Goal: Task Accomplishment & Management: Complete application form

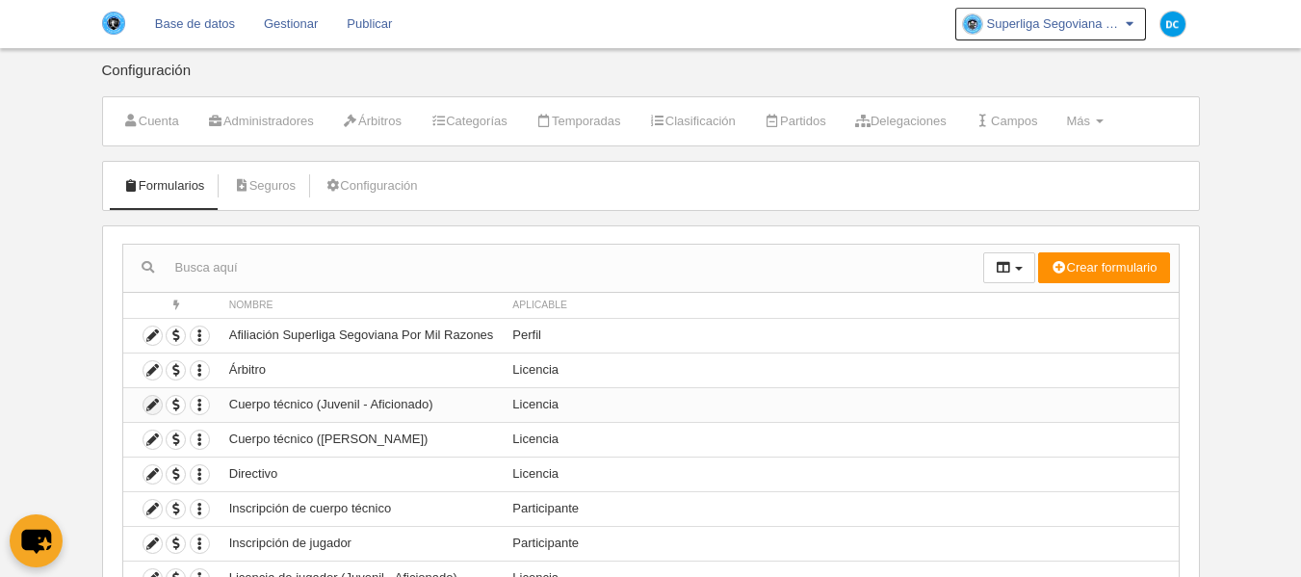
click at [157, 407] on icon at bounding box center [153, 405] width 18 height 18
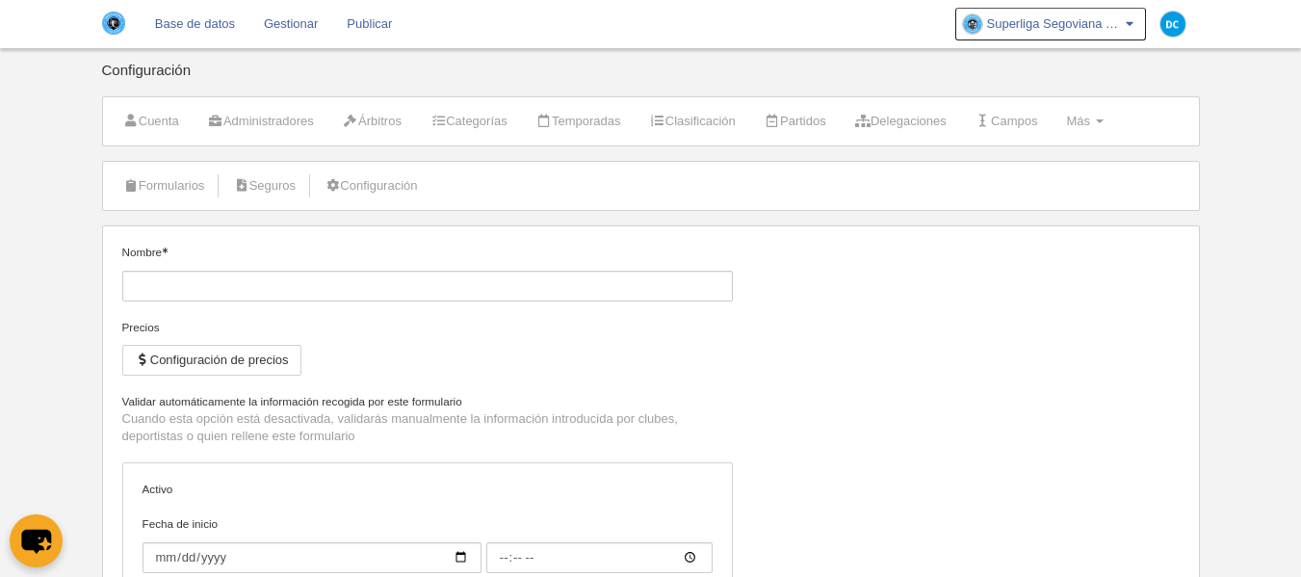
type input "Cuerpo técnico (Juvenil - Aficionado)"
checkbox input "true"
type input "[DATE]"
type input "00:00"
type input "[DATE]"
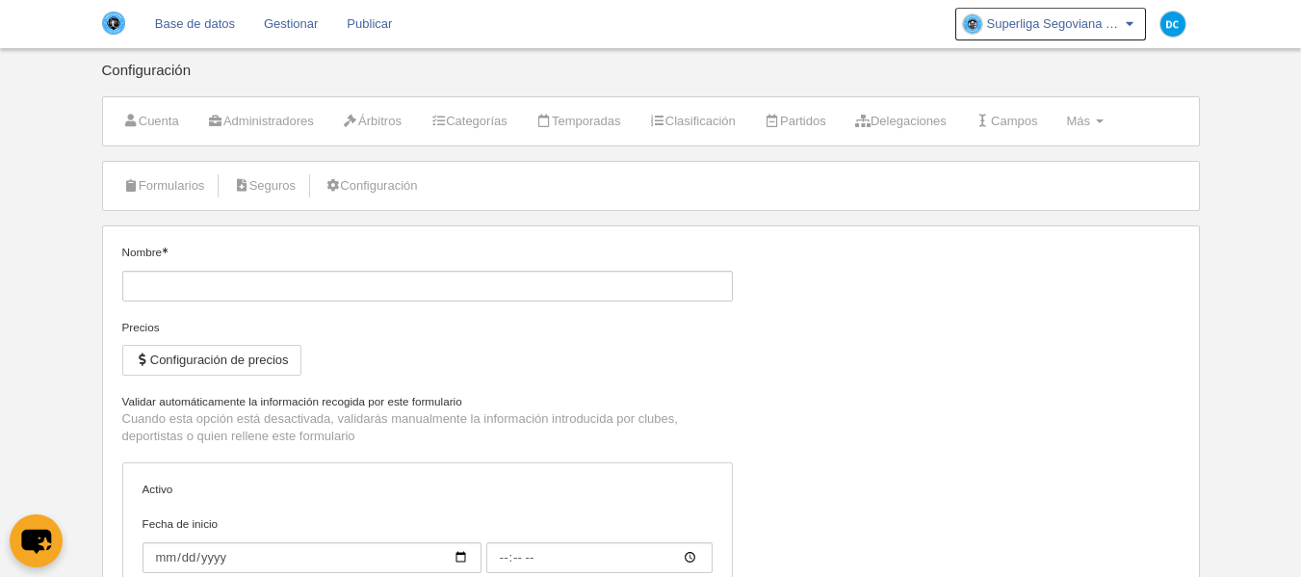
type input "00:00"
select select "selected"
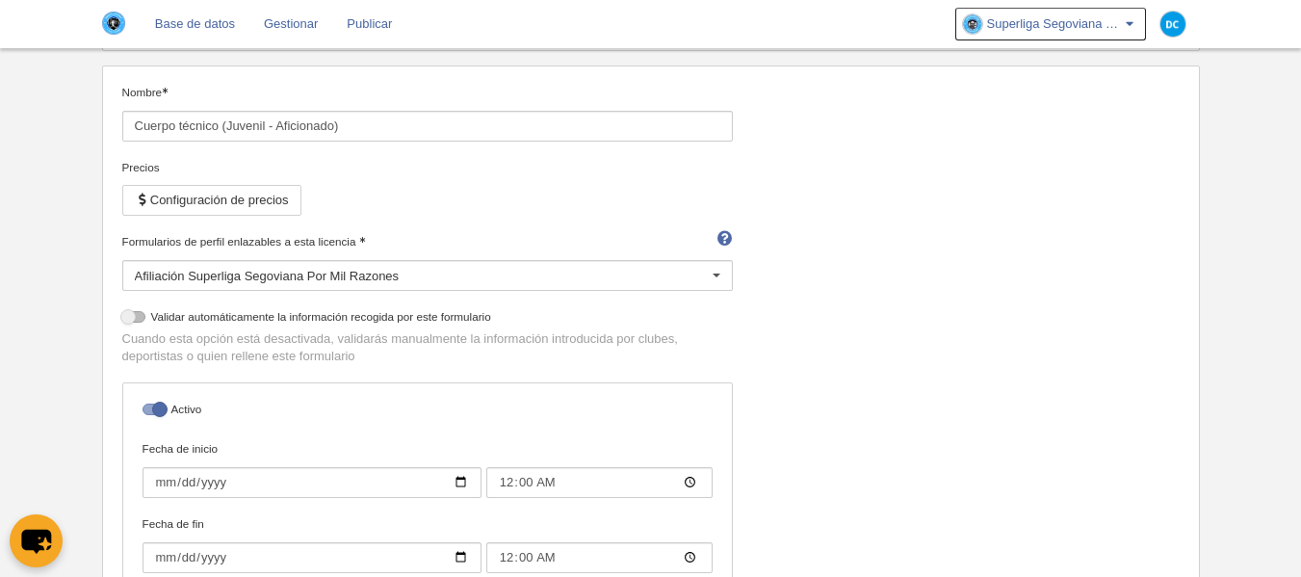
scroll to position [26, 0]
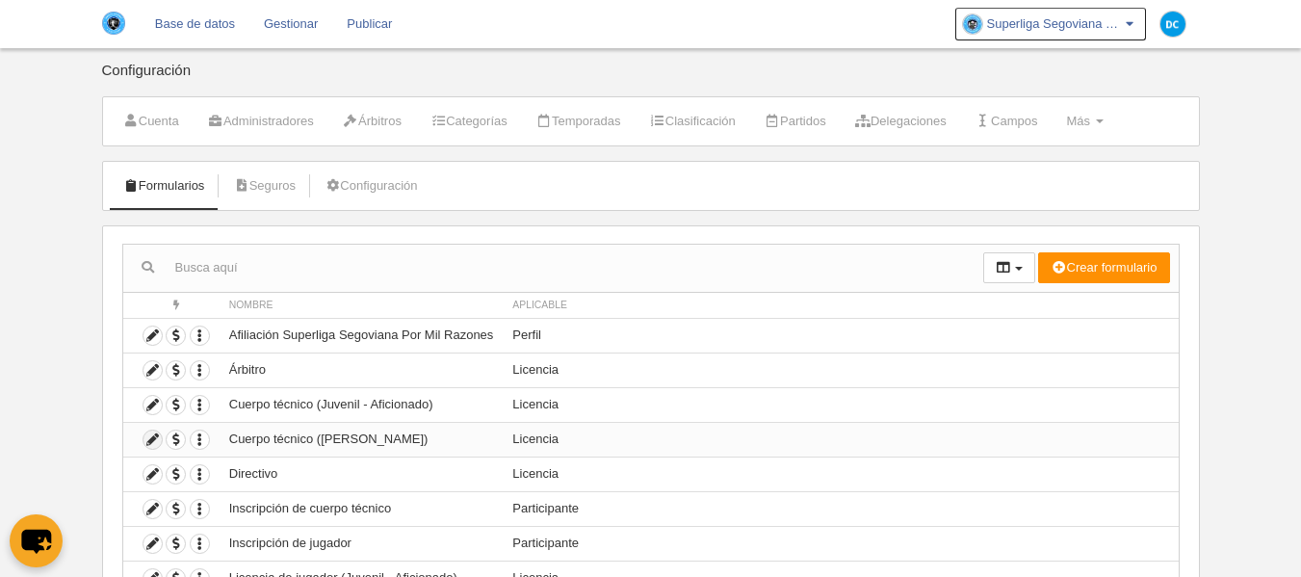
click at [157, 441] on icon at bounding box center [153, 440] width 18 height 18
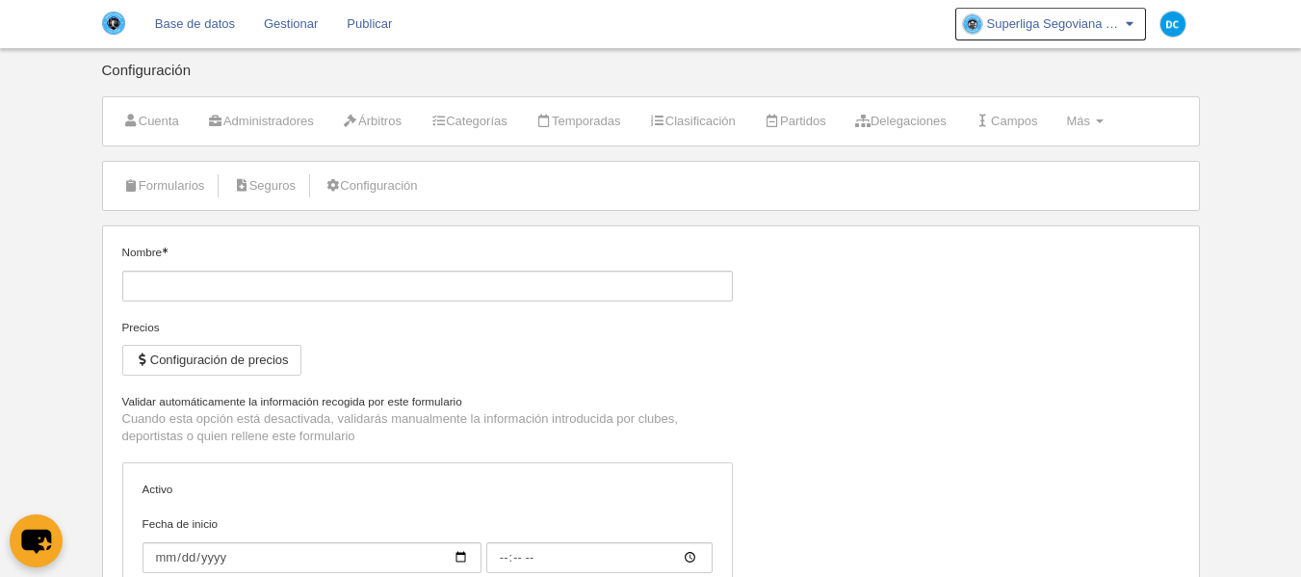
type input "Cuerpo técnico ([PERSON_NAME])"
checkbox input "true"
type input "[DATE]"
type input "00:00"
type input "[DATE]"
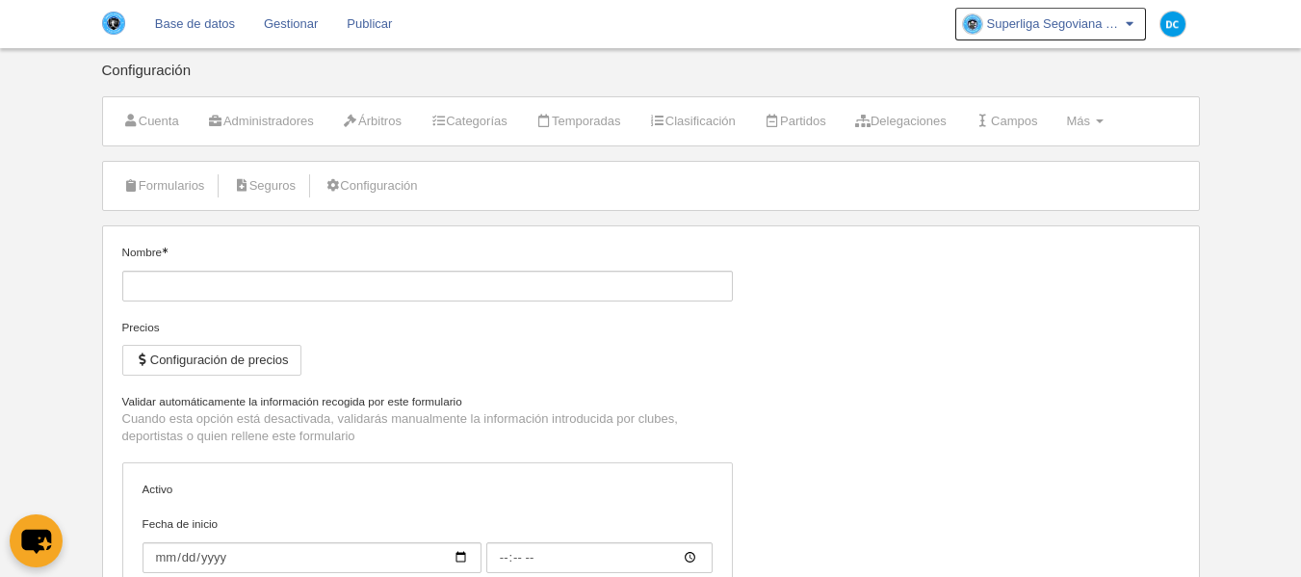
type input "00:00"
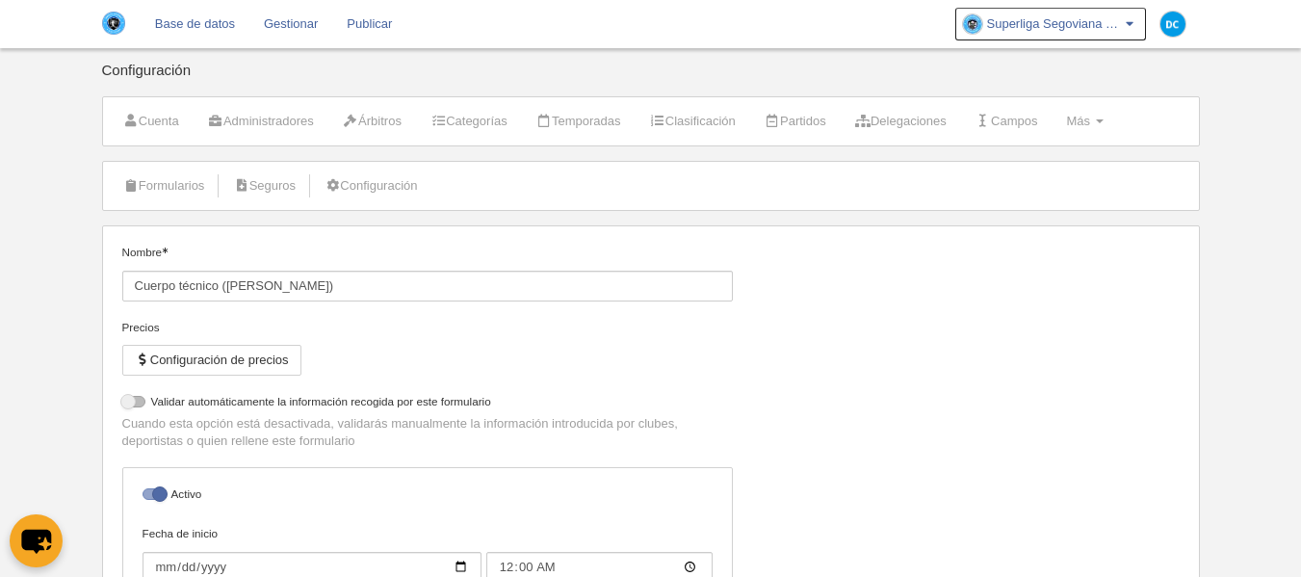
select select "selected"
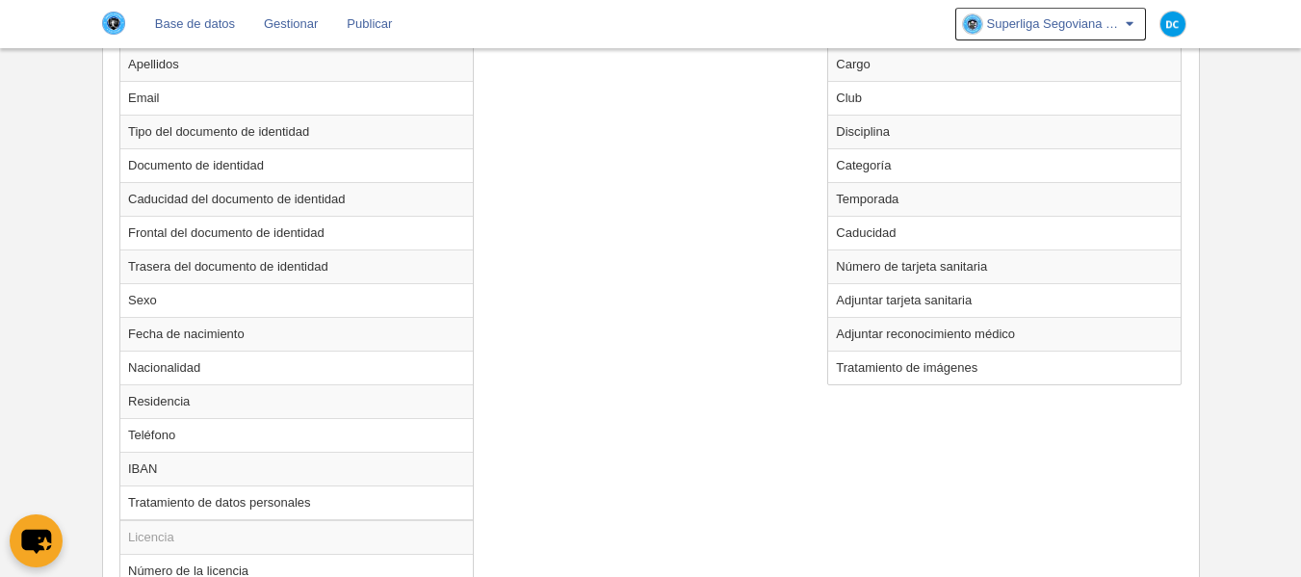
scroll to position [758, 0]
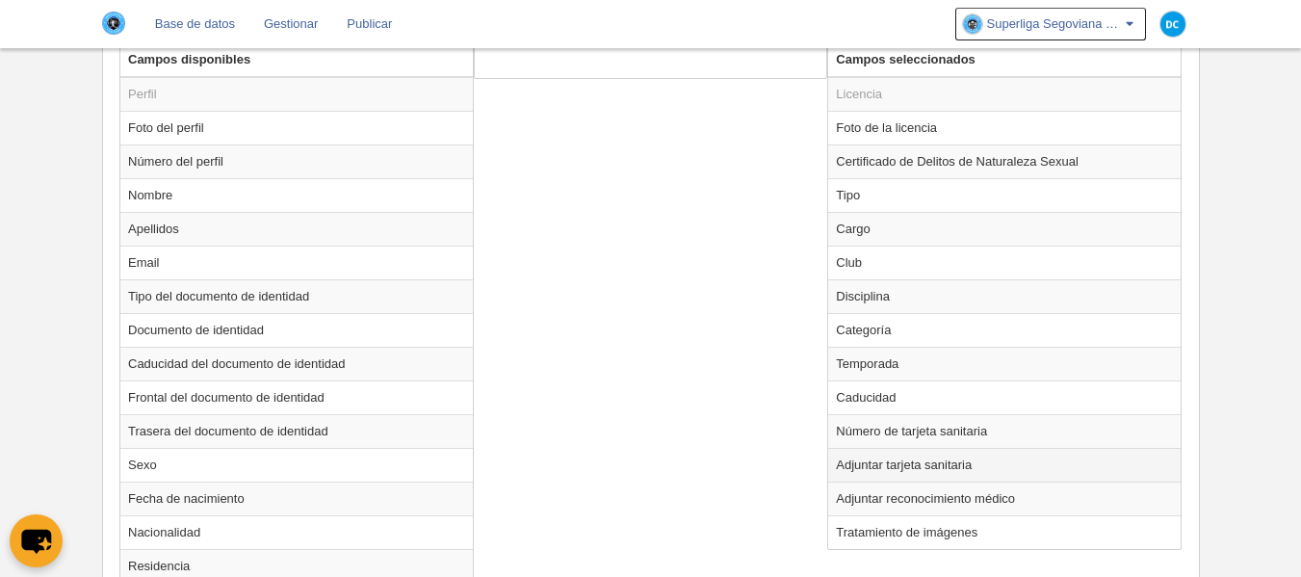
click at [958, 472] on td "Adjuntar tarjeta sanitaria" at bounding box center [1004, 465] width 353 height 34
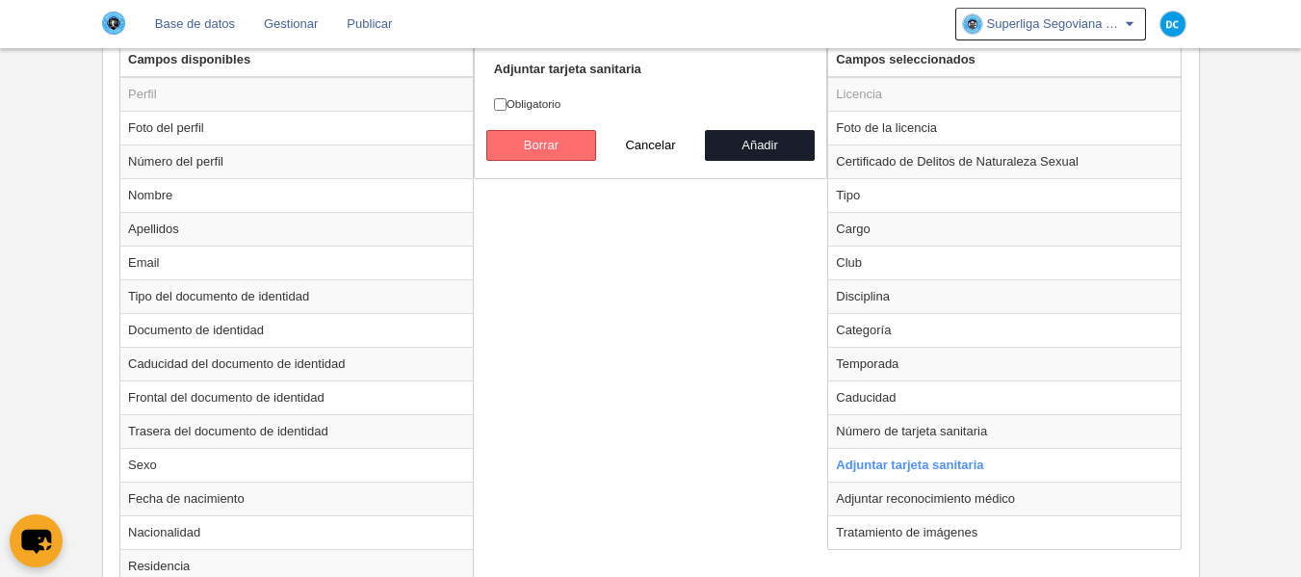
click at [569, 137] on button "Borrar" at bounding box center [541, 145] width 110 height 31
radio input "false"
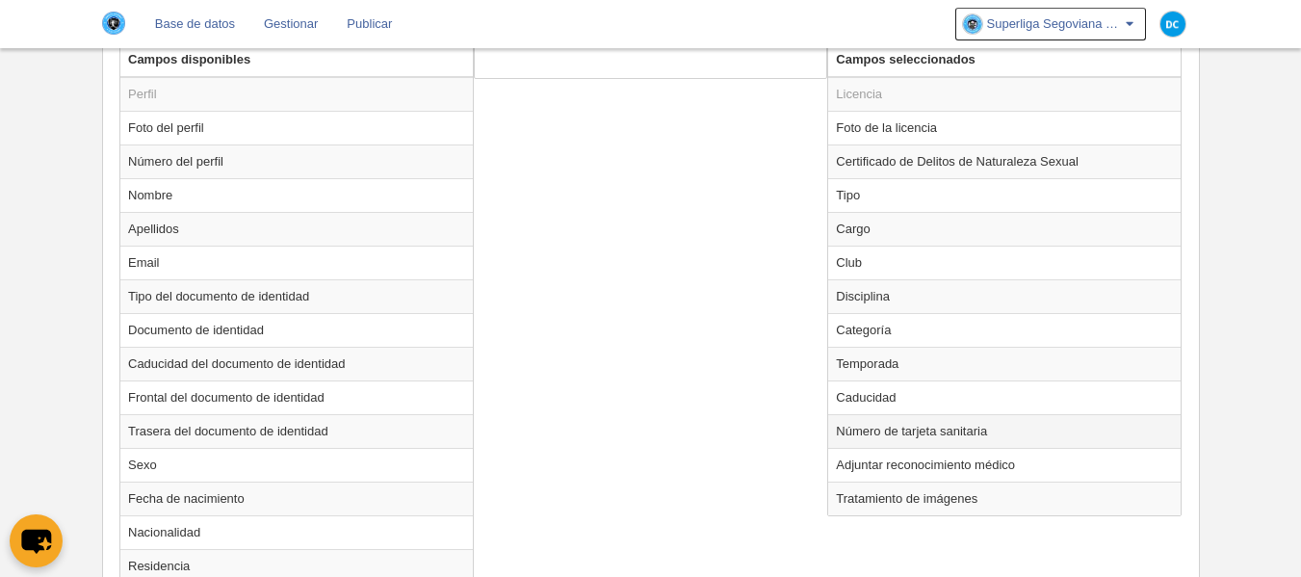
click at [941, 432] on td "Número de tarjeta sanitaria" at bounding box center [1004, 431] width 353 height 34
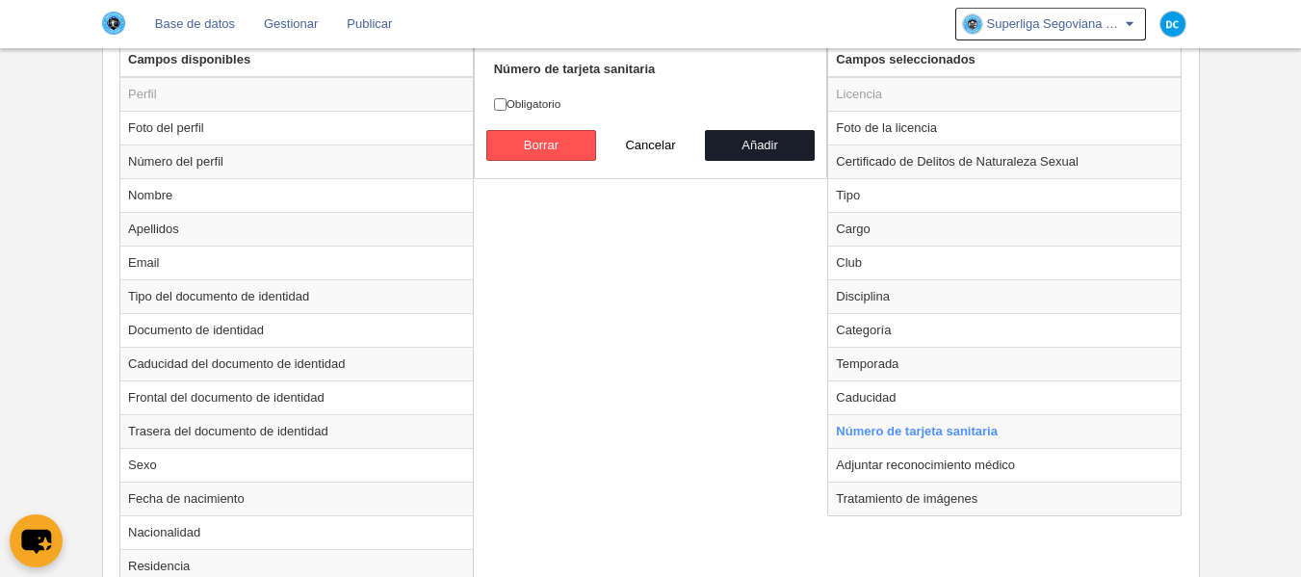
click at [711, 375] on div "Campos disponibles Perfil Foto del perfil Número del perfil Nombre Apellidos Em…" at bounding box center [651, 455] width 1072 height 826
click at [646, 152] on button "Cancelar" at bounding box center [651, 145] width 110 height 31
radio input "false"
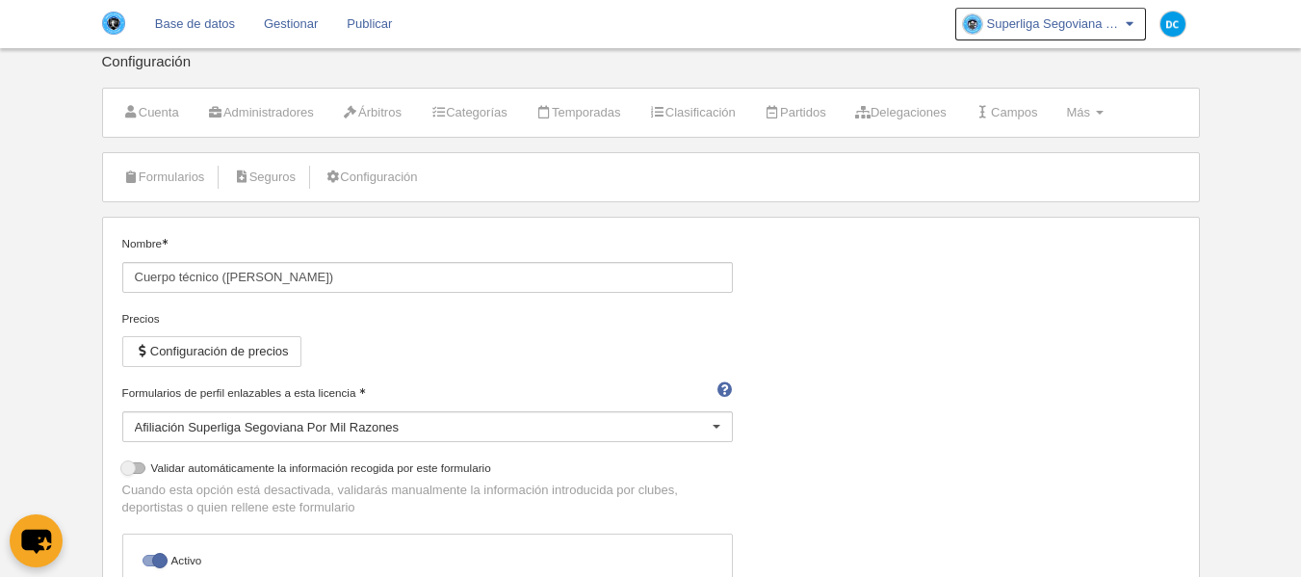
scroll to position [0, 0]
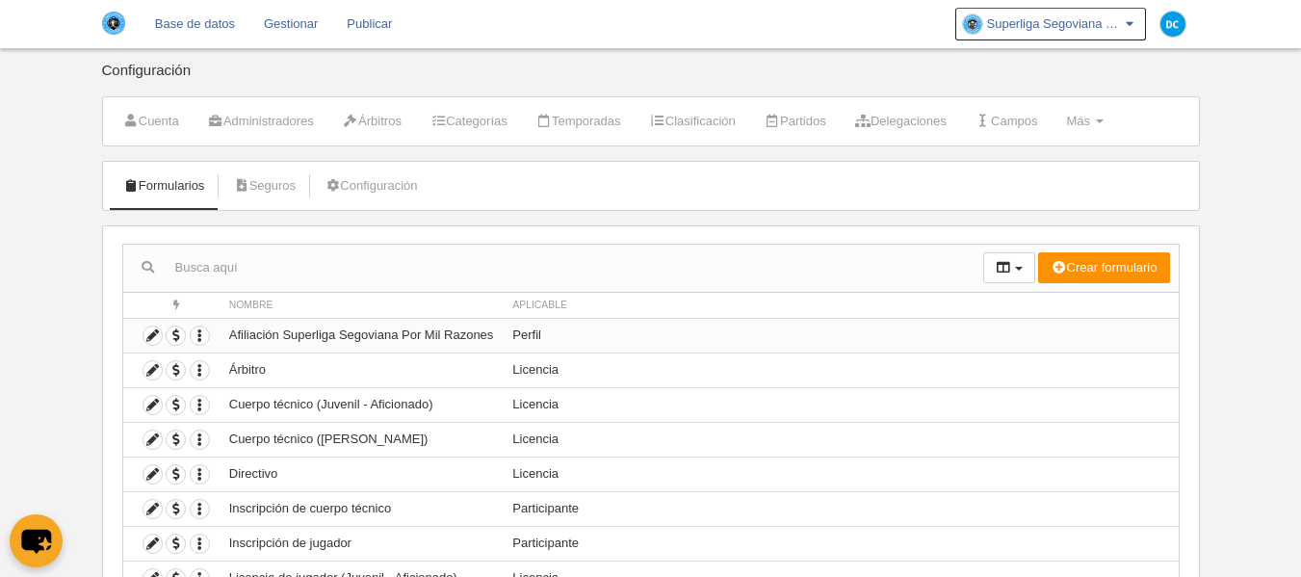
scroll to position [157, 0]
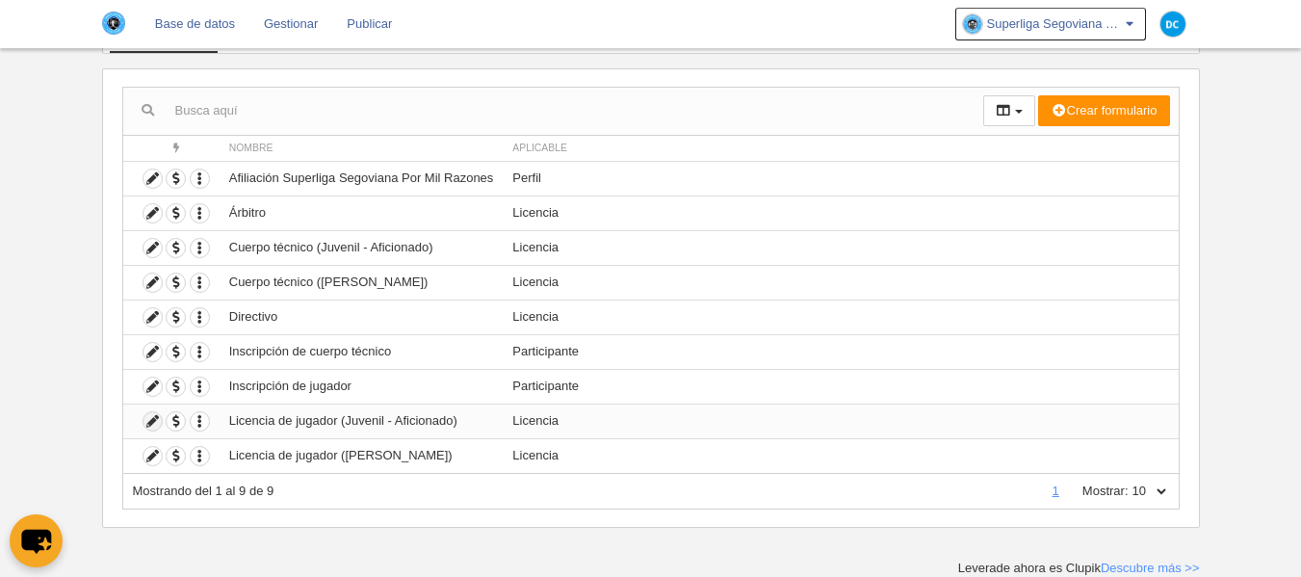
click at [160, 426] on icon at bounding box center [153, 421] width 18 height 18
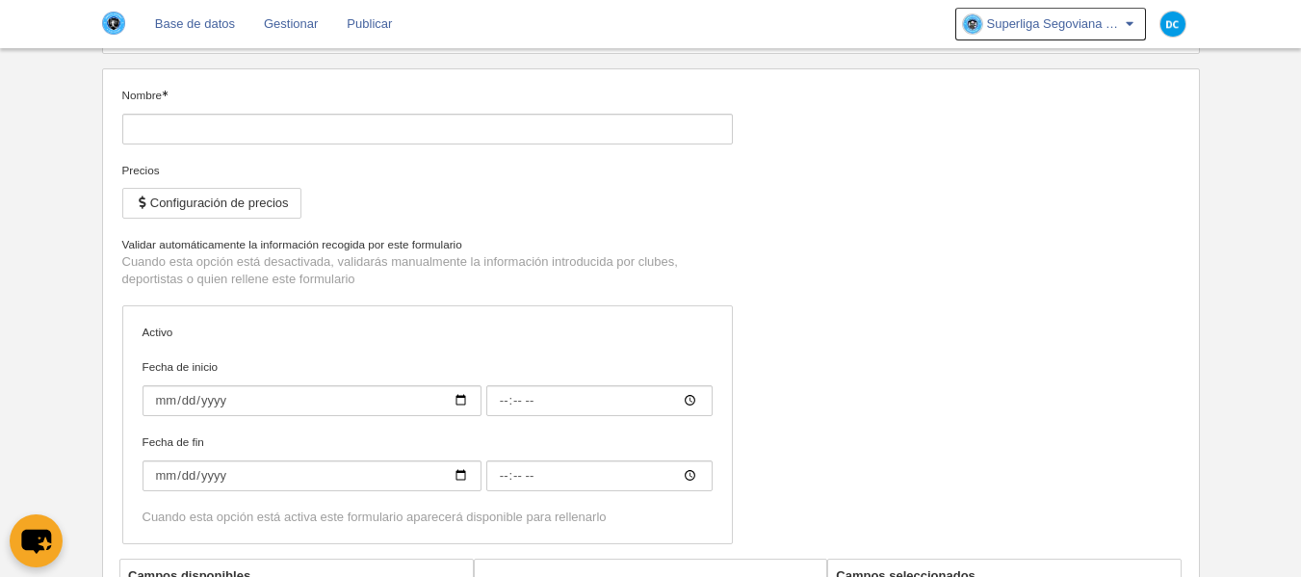
type input "Licencia de jugador (Juvenil - Aficionado)"
checkbox input "true"
type input "[DATE]"
type input "00:00"
type input "[DATE]"
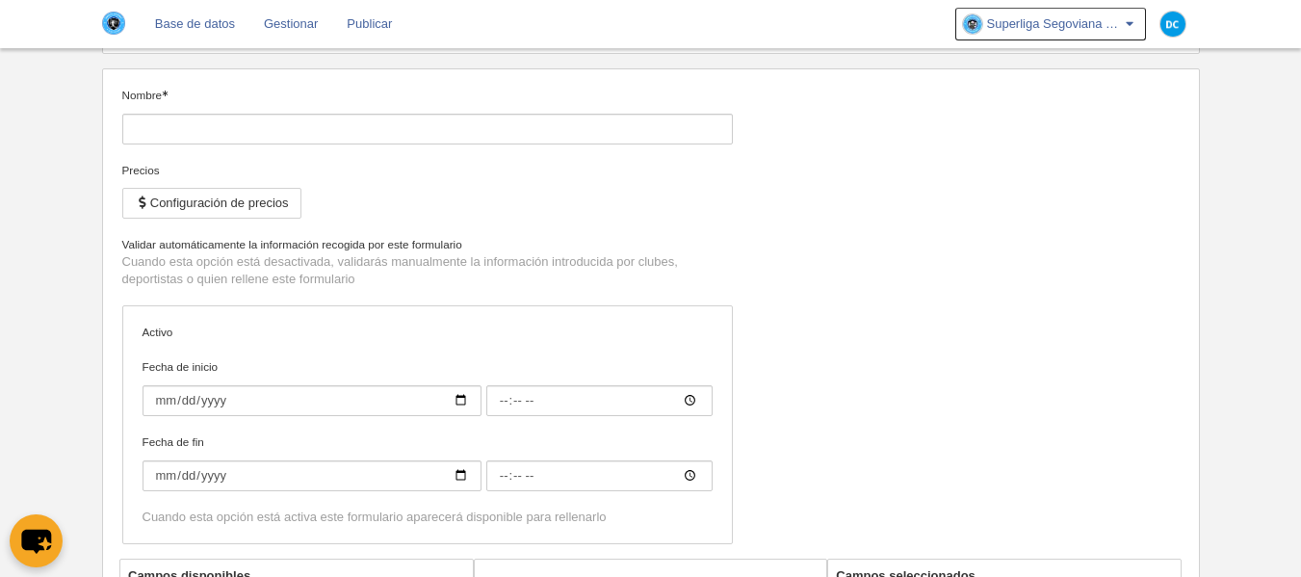
type input "00:00"
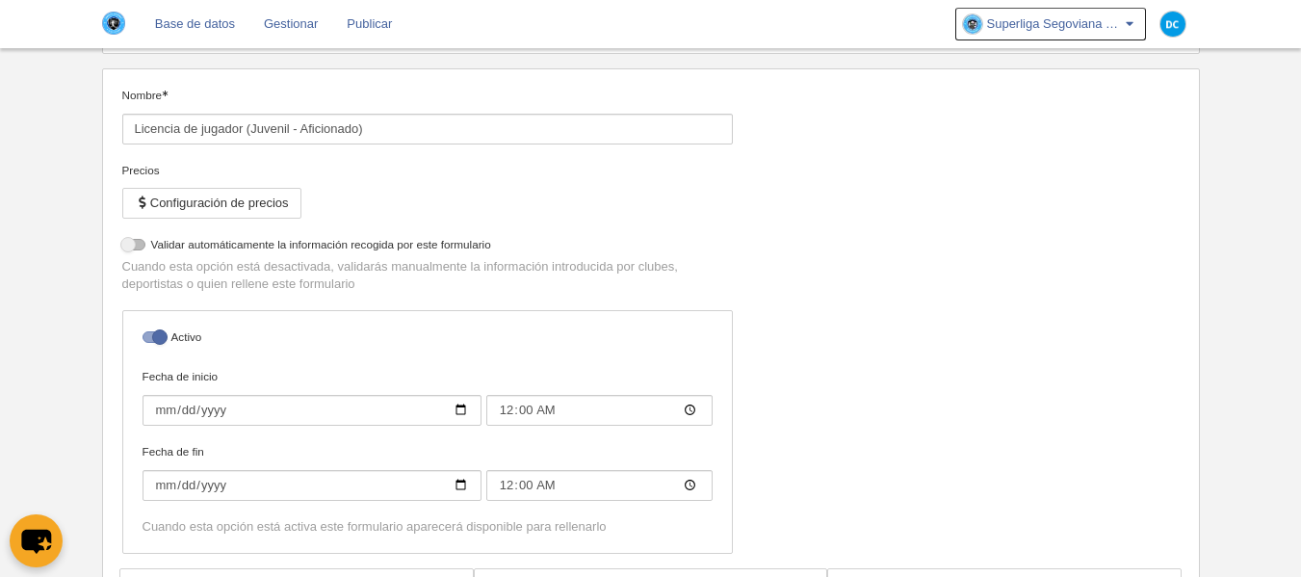
select select "selected"
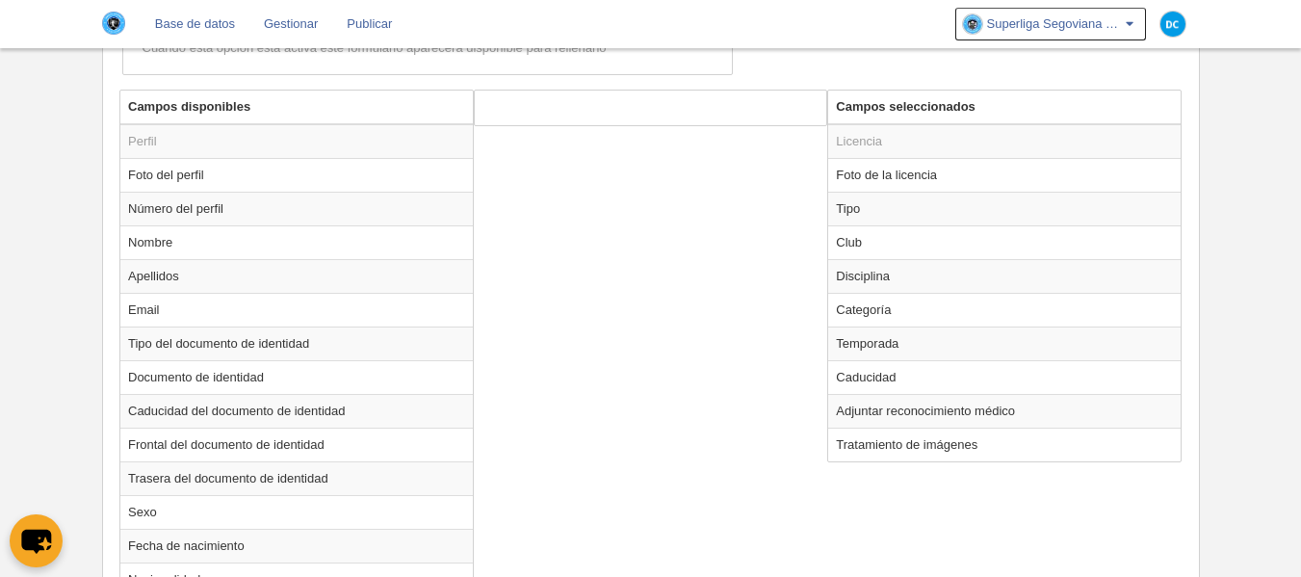
scroll to position [670, 0]
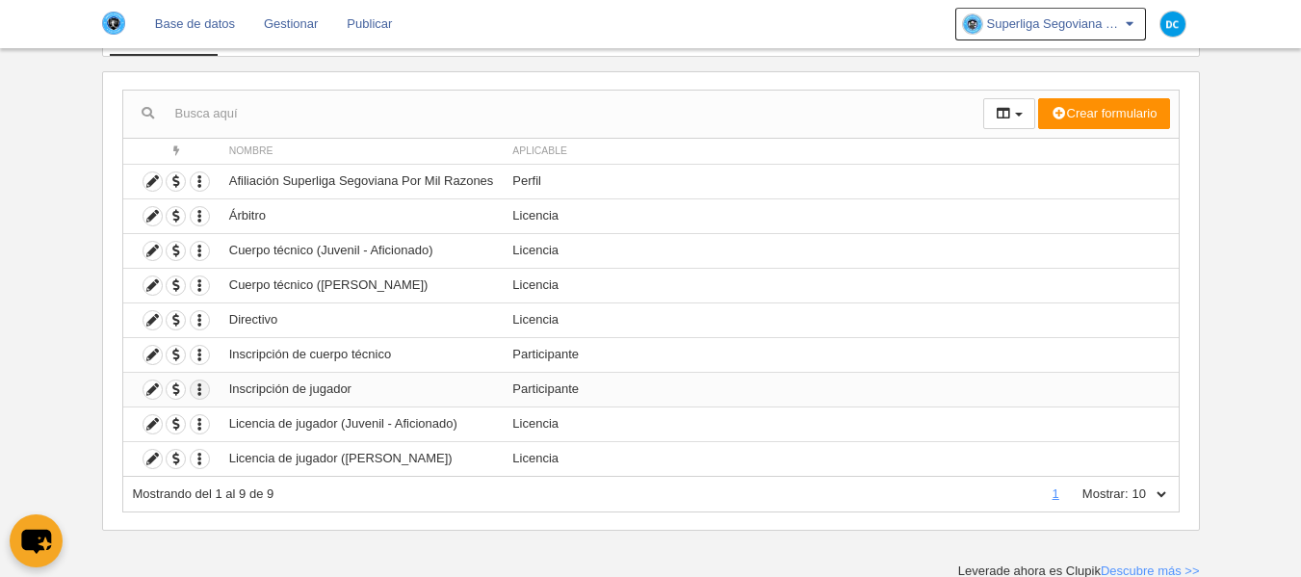
scroll to position [157, 0]
click at [161, 458] on icon at bounding box center [153, 456] width 18 height 18
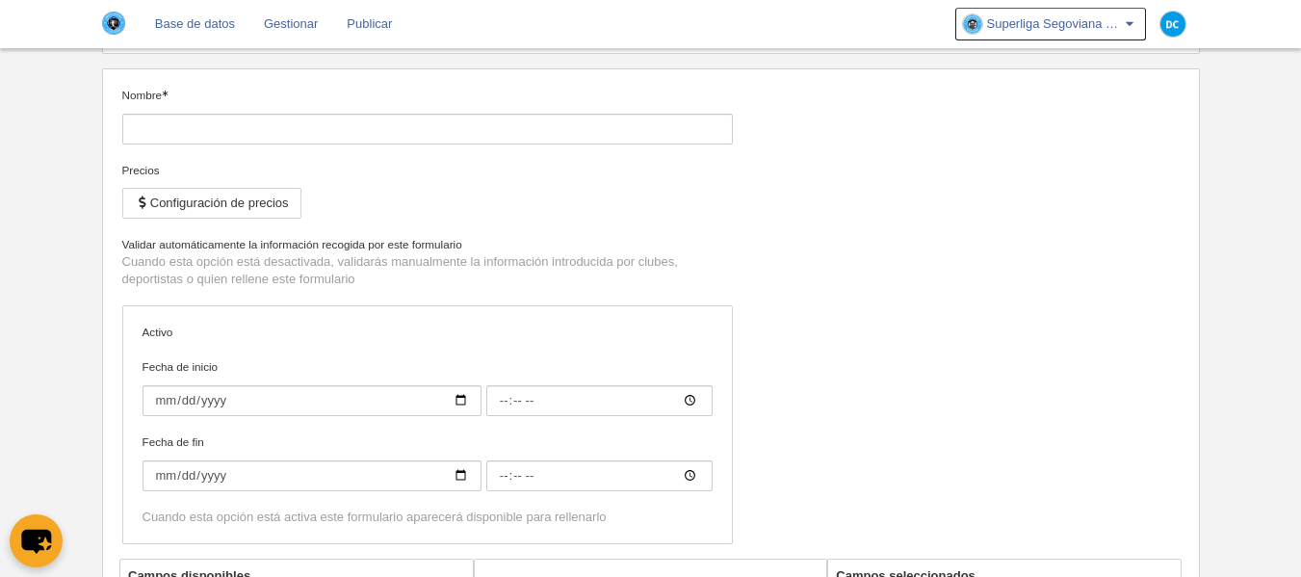
type input "Licencia de jugador ([PERSON_NAME])"
checkbox input "true"
type input "[DATE]"
type input "00:00"
type input "[DATE]"
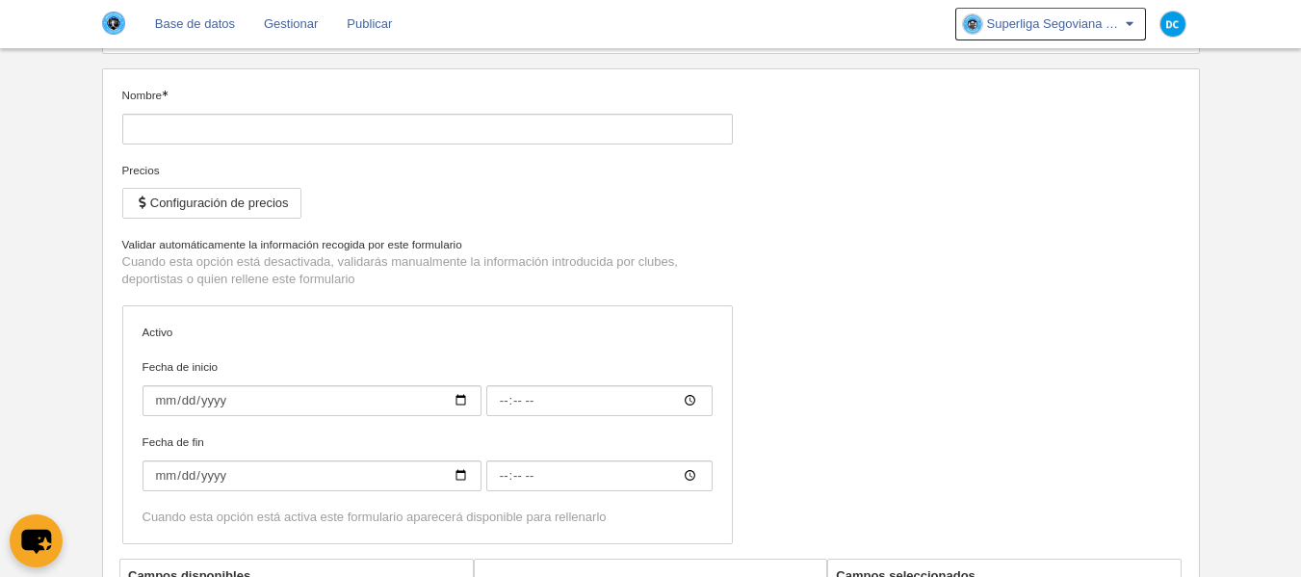
type input "00:00"
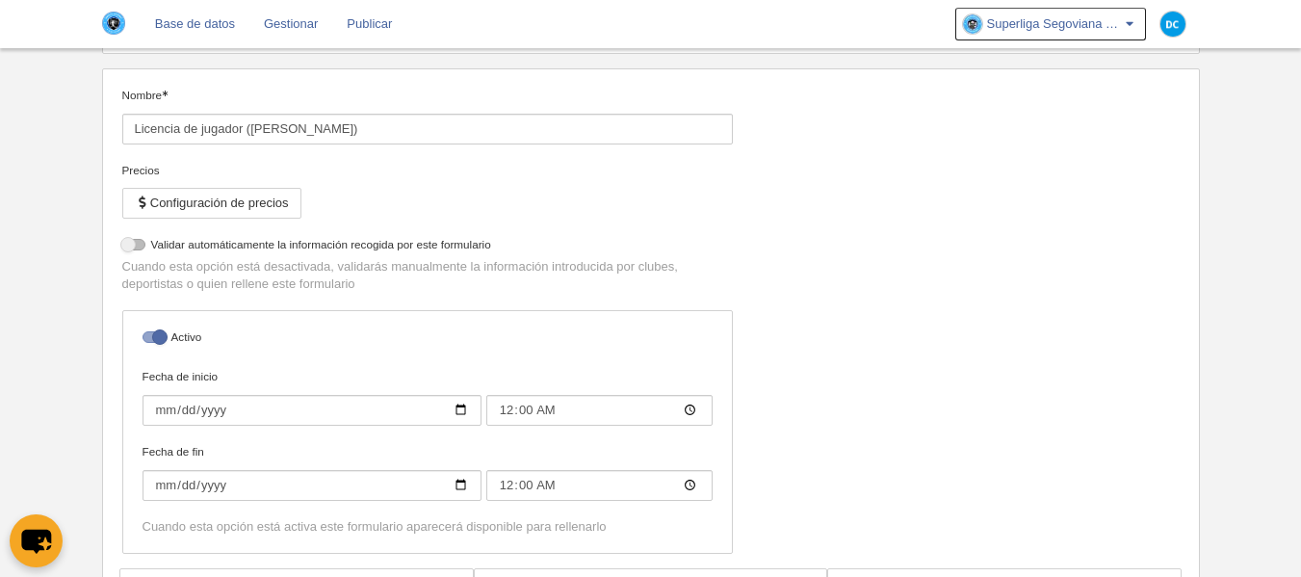
select select "selected"
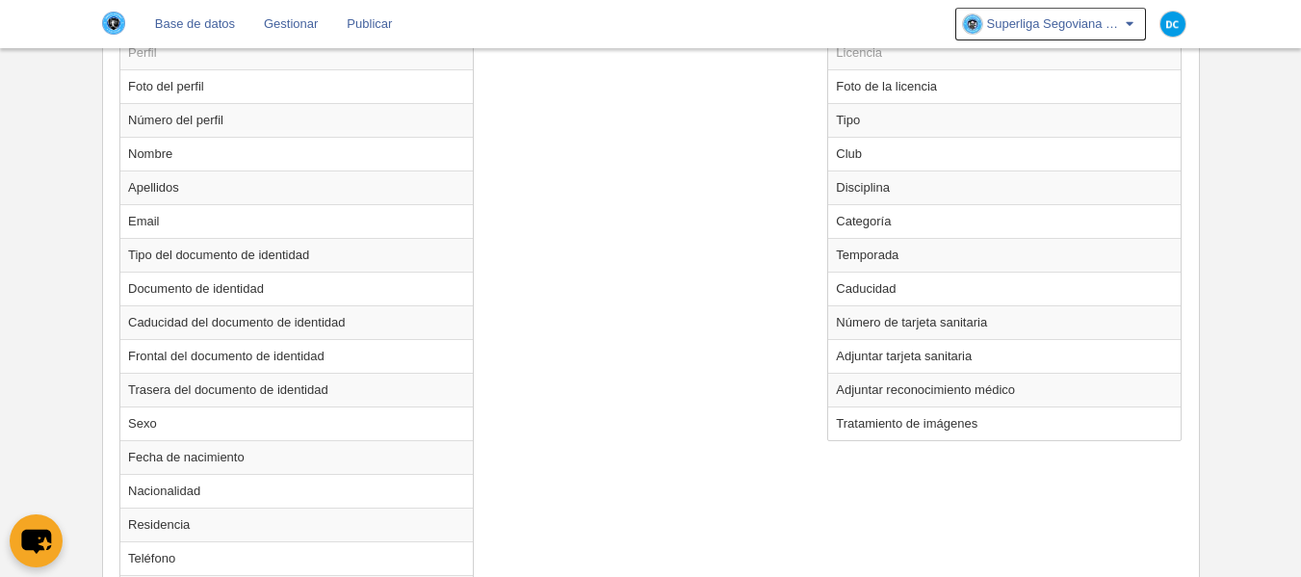
scroll to position [928, 0]
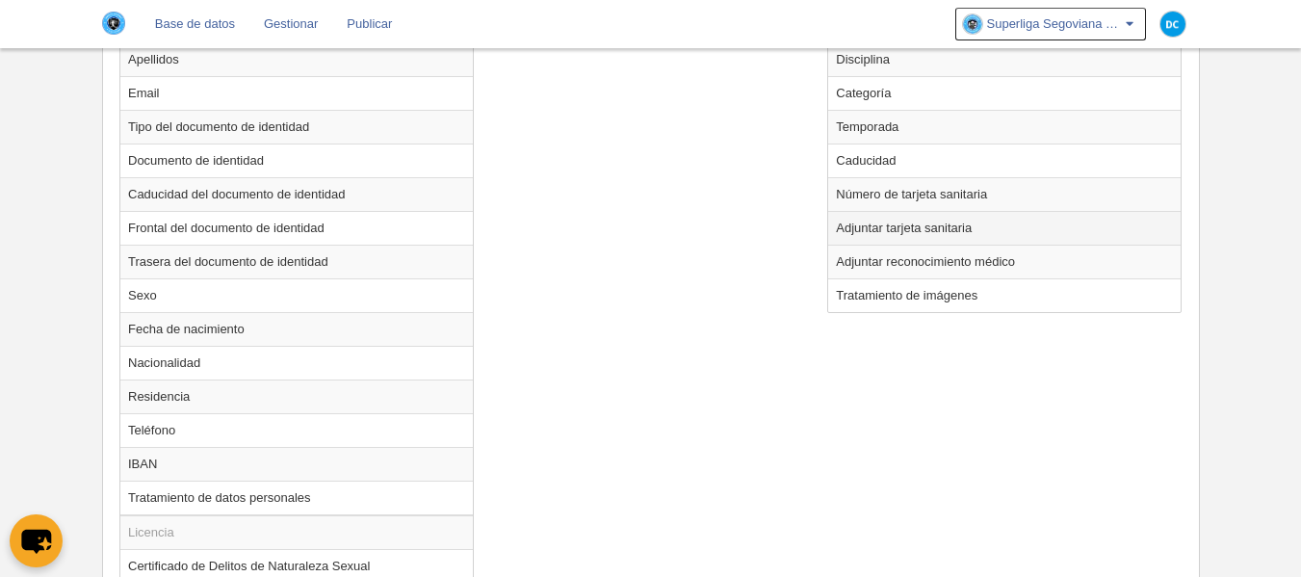
click at [880, 236] on td "Adjuntar tarjeta sanitaria" at bounding box center [1004, 228] width 353 height 34
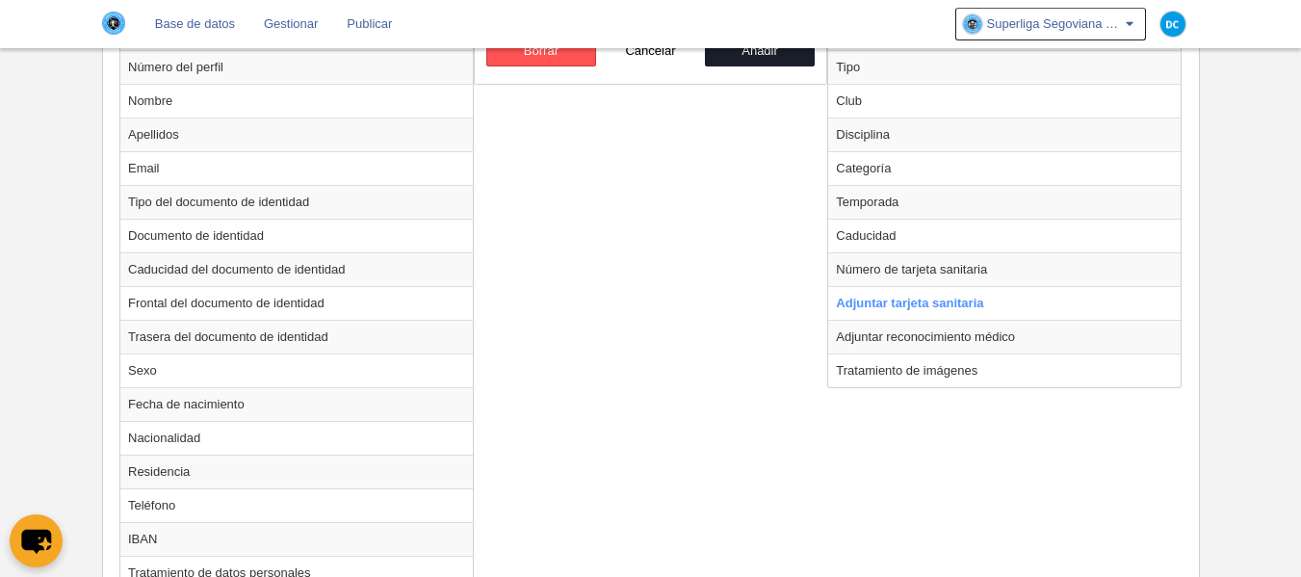
scroll to position [799, 0]
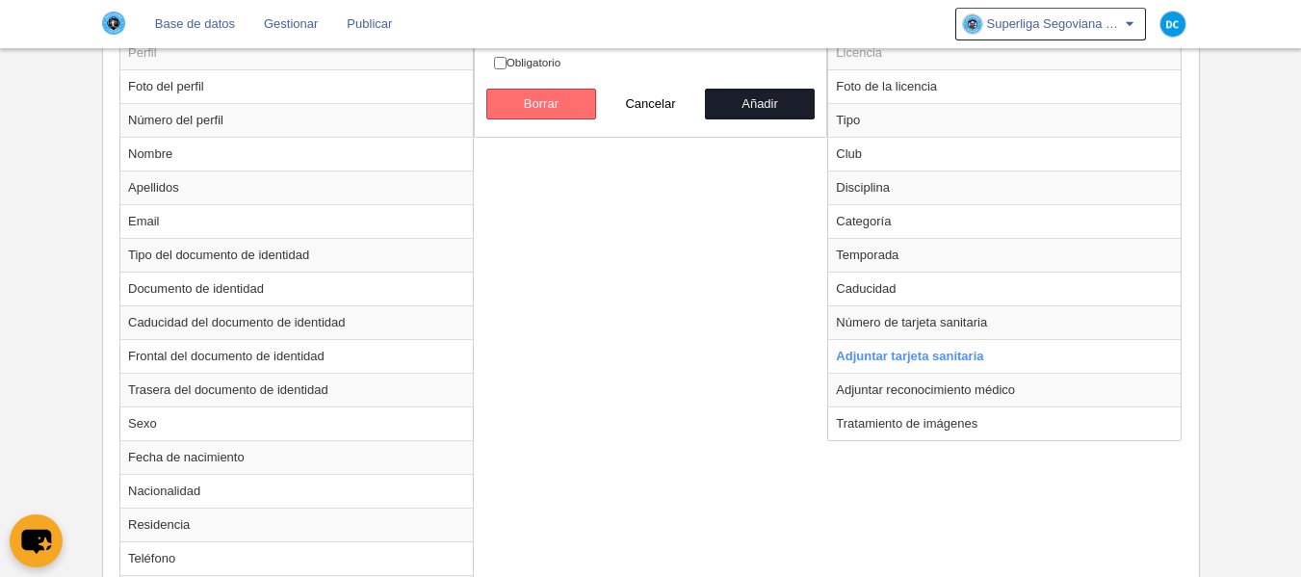
click at [578, 107] on button "Borrar" at bounding box center [541, 104] width 110 height 31
radio input "false"
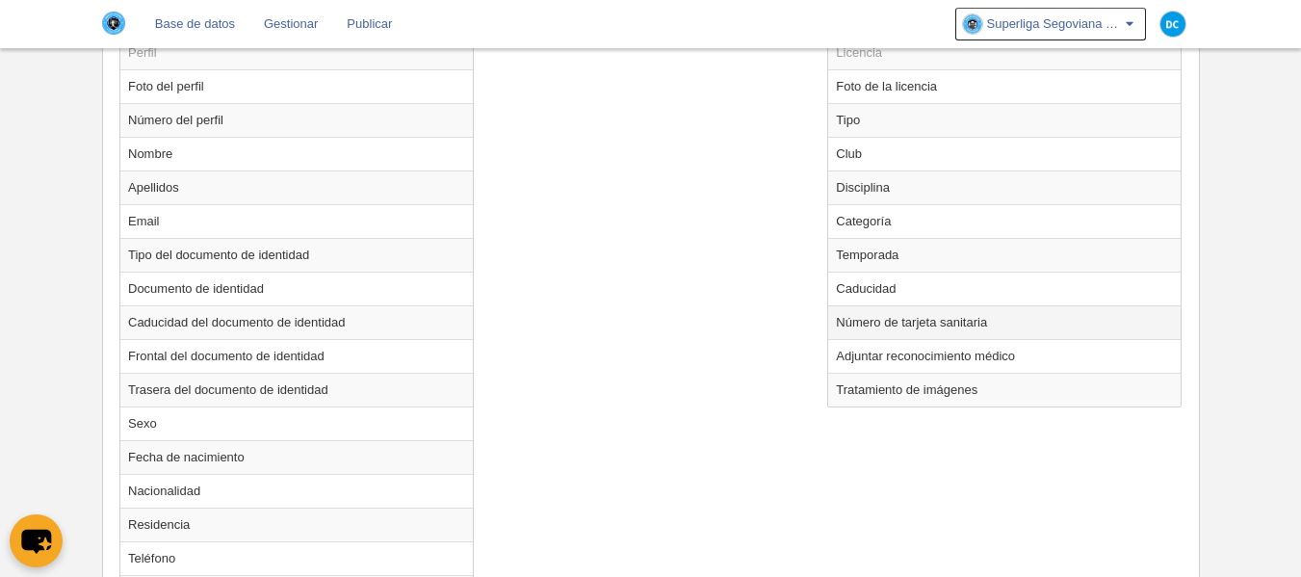
click at [929, 317] on td "Número de tarjeta sanitaria" at bounding box center [1004, 322] width 353 height 34
radio input "true"
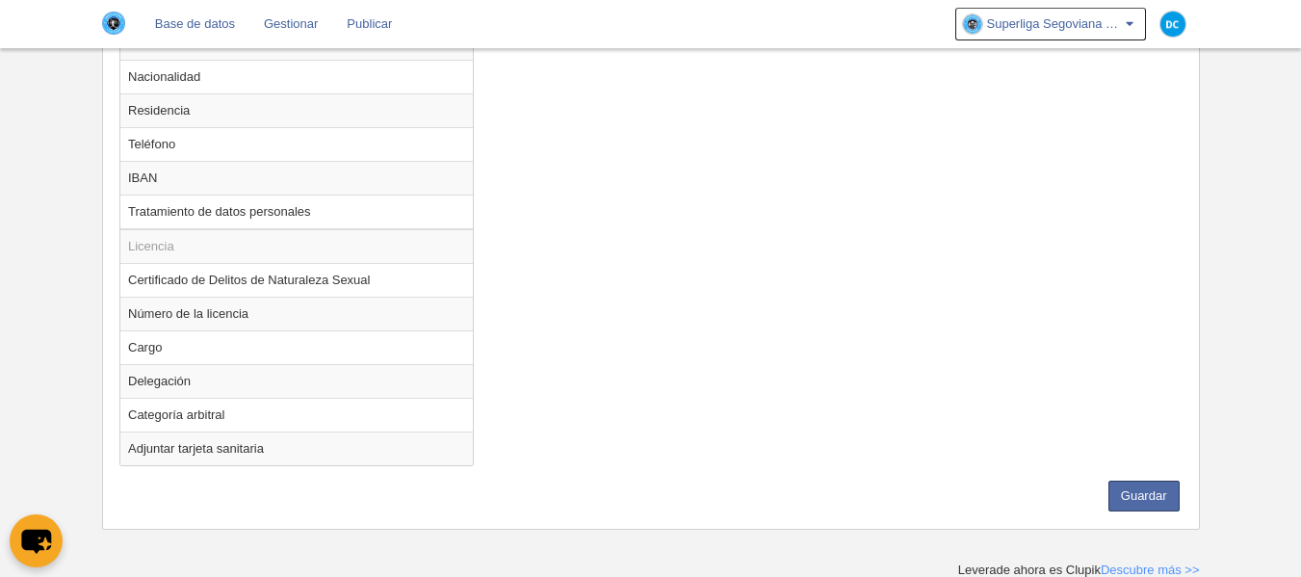
scroll to position [1216, 0]
click at [1164, 497] on button "Guardar" at bounding box center [1144, 494] width 71 height 31
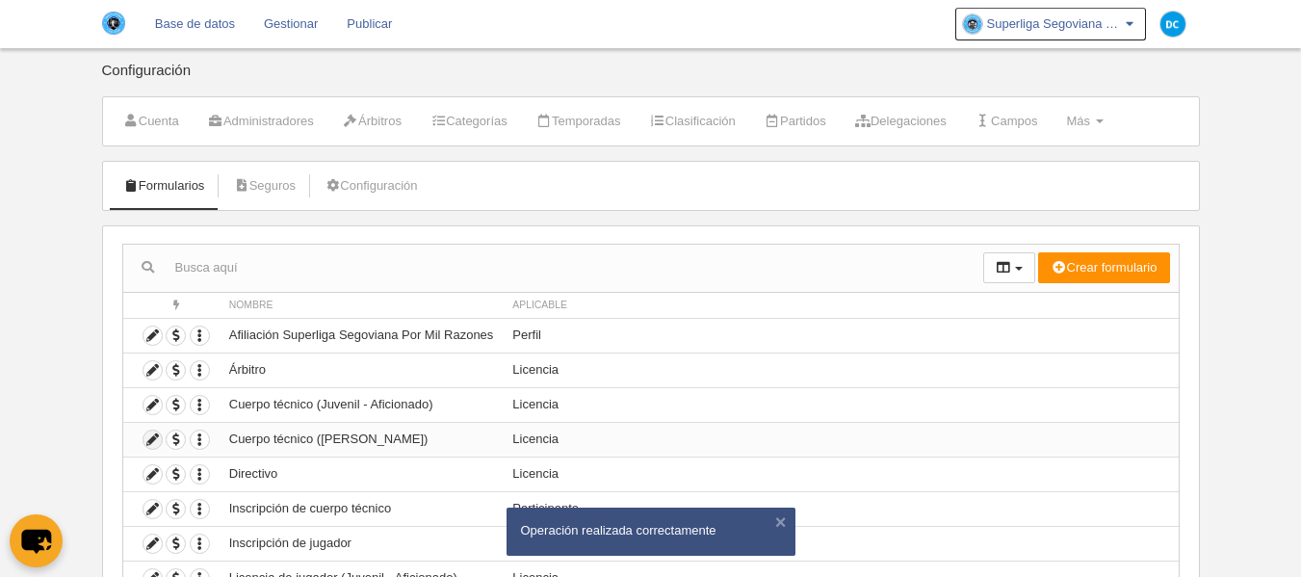
click at [161, 442] on icon at bounding box center [153, 440] width 18 height 18
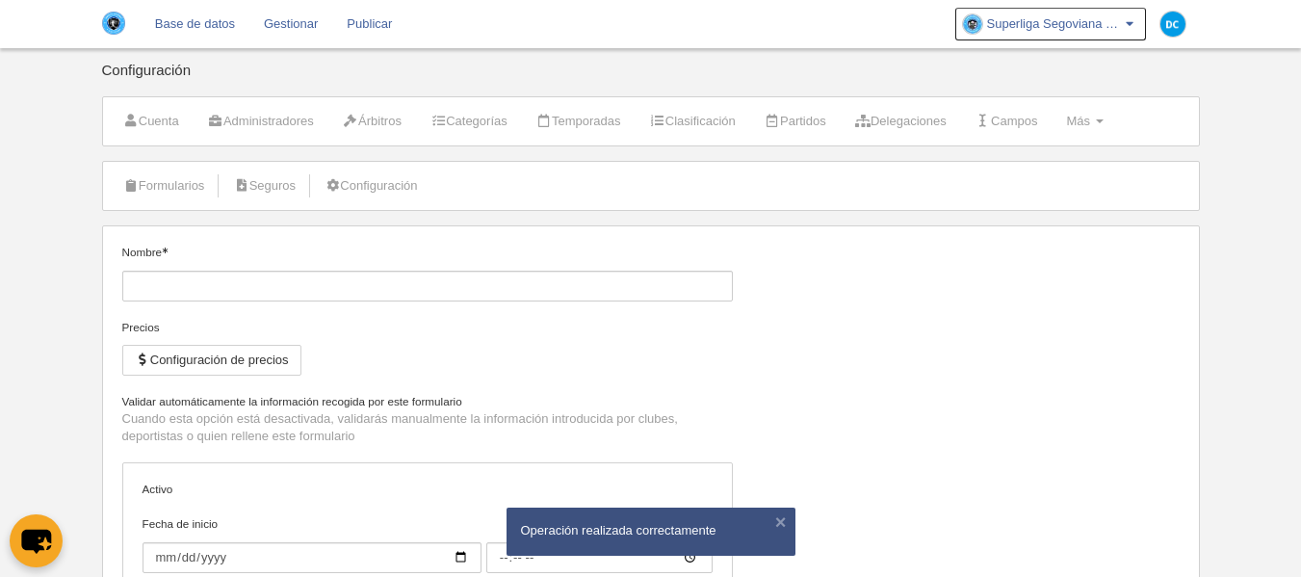
type input "Cuerpo técnico ([PERSON_NAME])"
checkbox input "true"
type input "[DATE]"
type input "00:00"
type input "[DATE]"
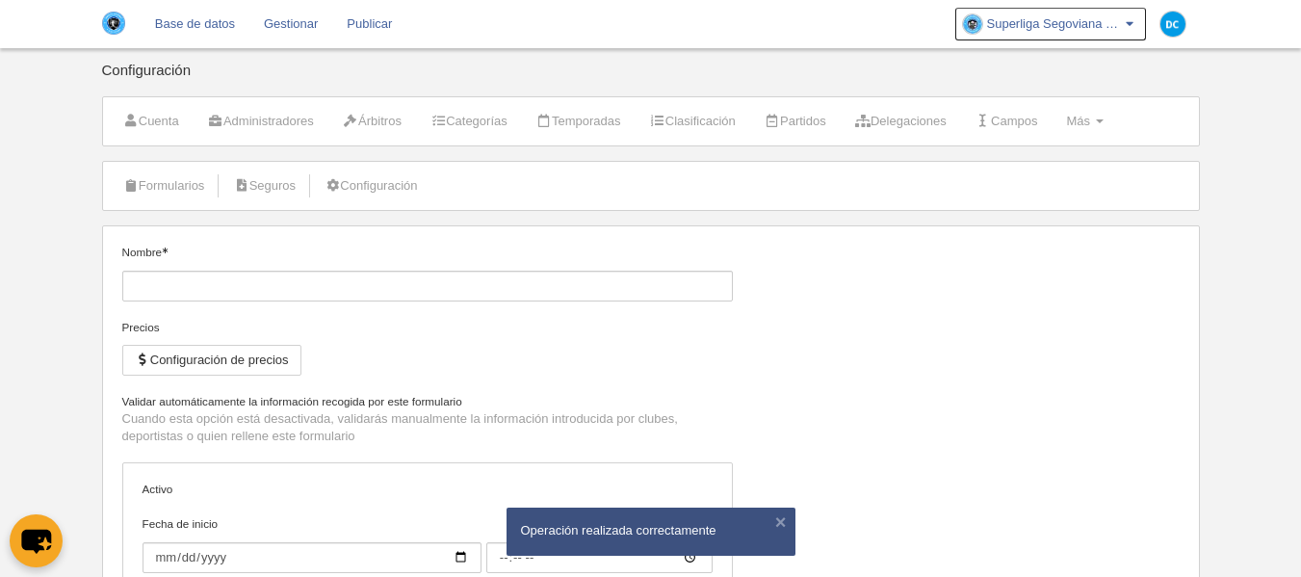
type input "00:00"
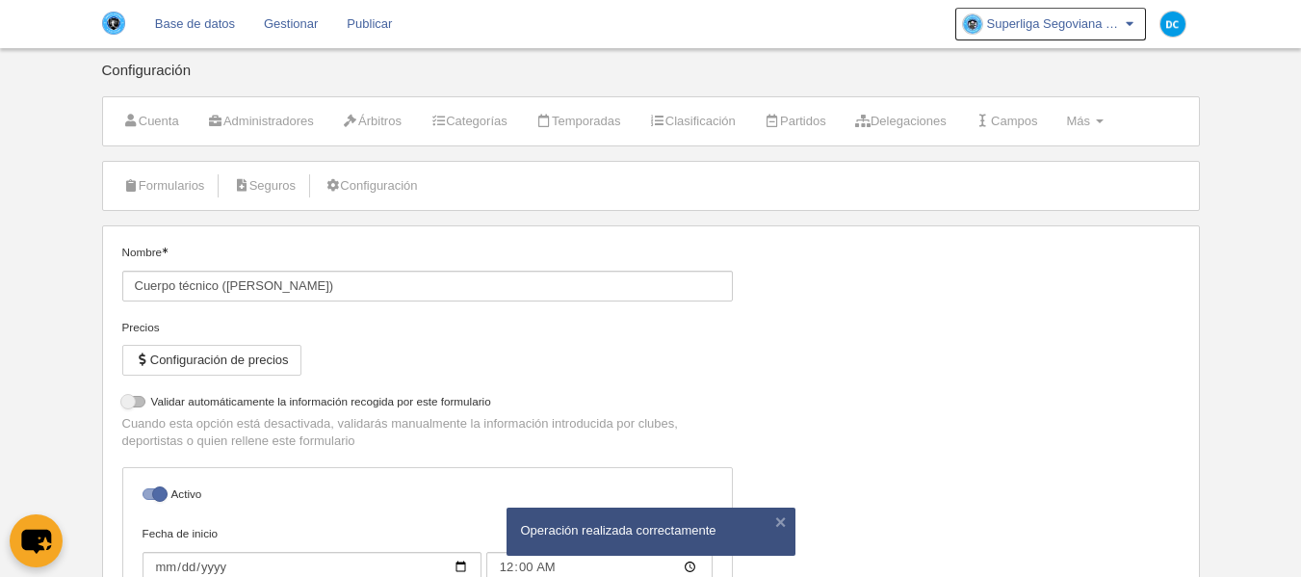
select select "selected"
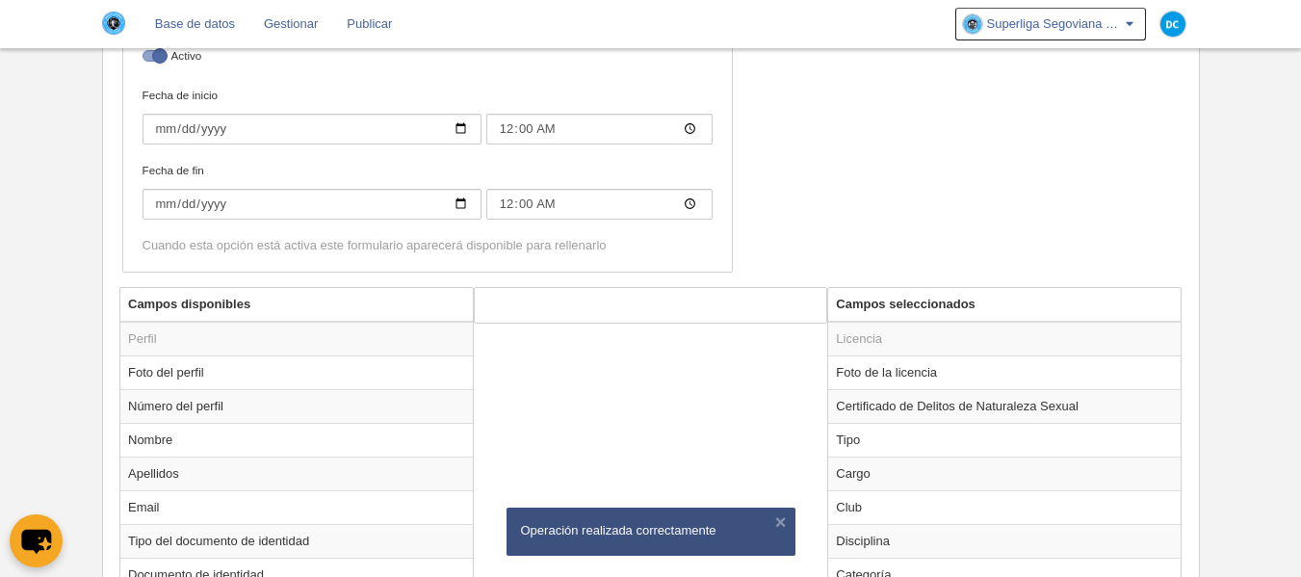
scroll to position [771, 0]
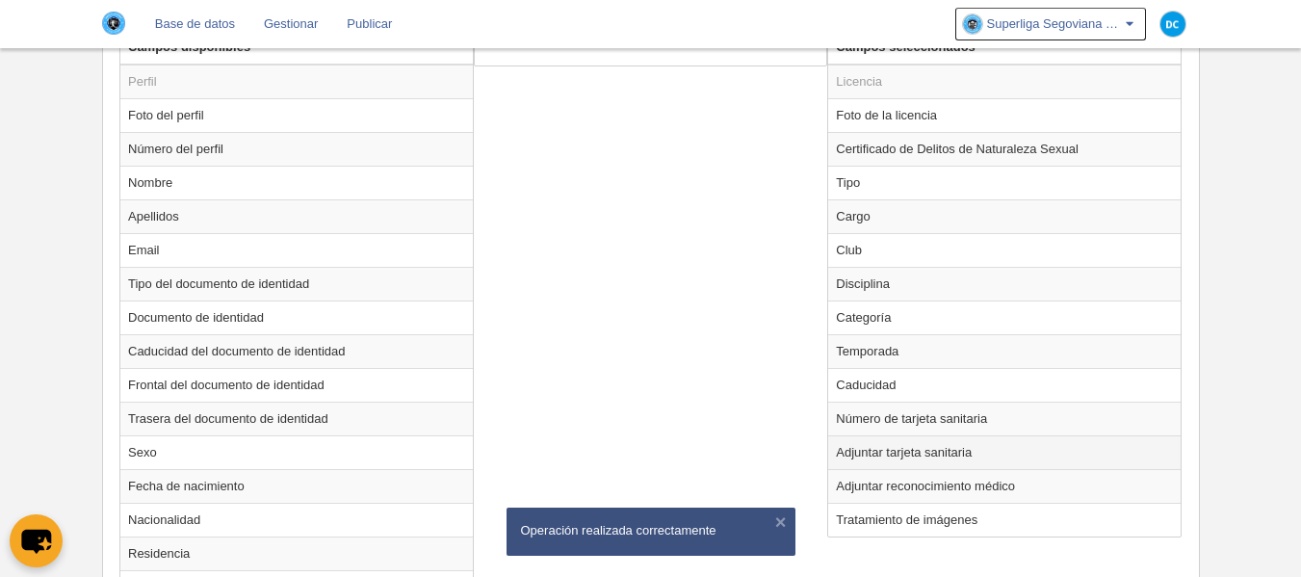
click at [900, 450] on td "Adjuntar tarjeta sanitaria" at bounding box center [1004, 452] width 353 height 34
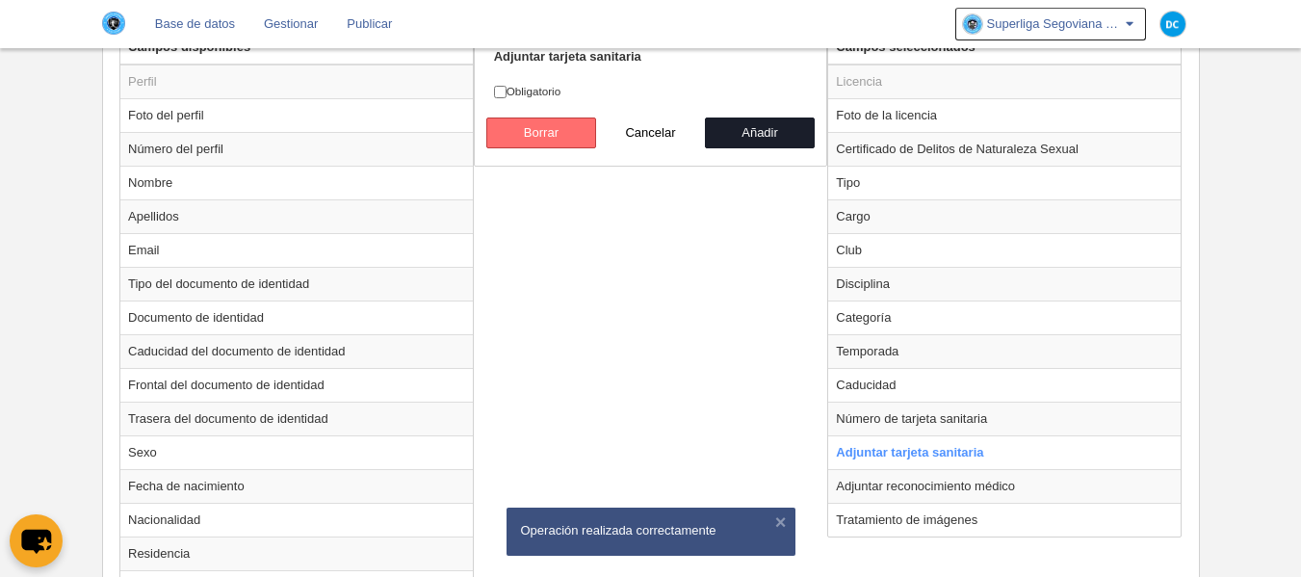
click at [540, 126] on button "Borrar" at bounding box center [541, 133] width 110 height 31
radio input "false"
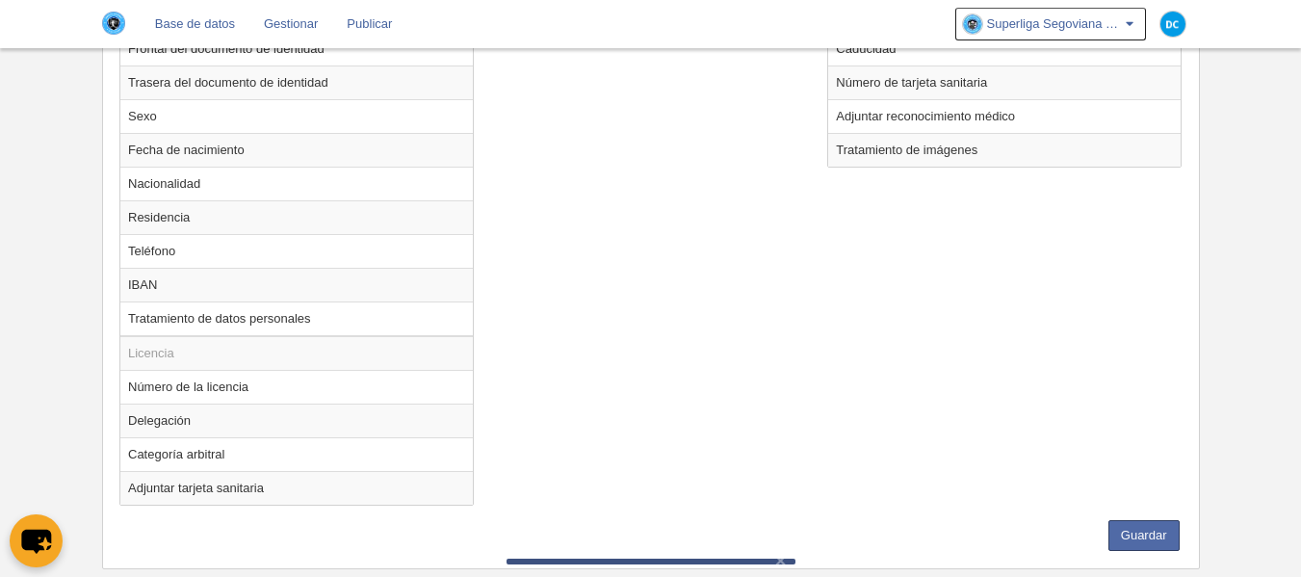
scroll to position [1148, 0]
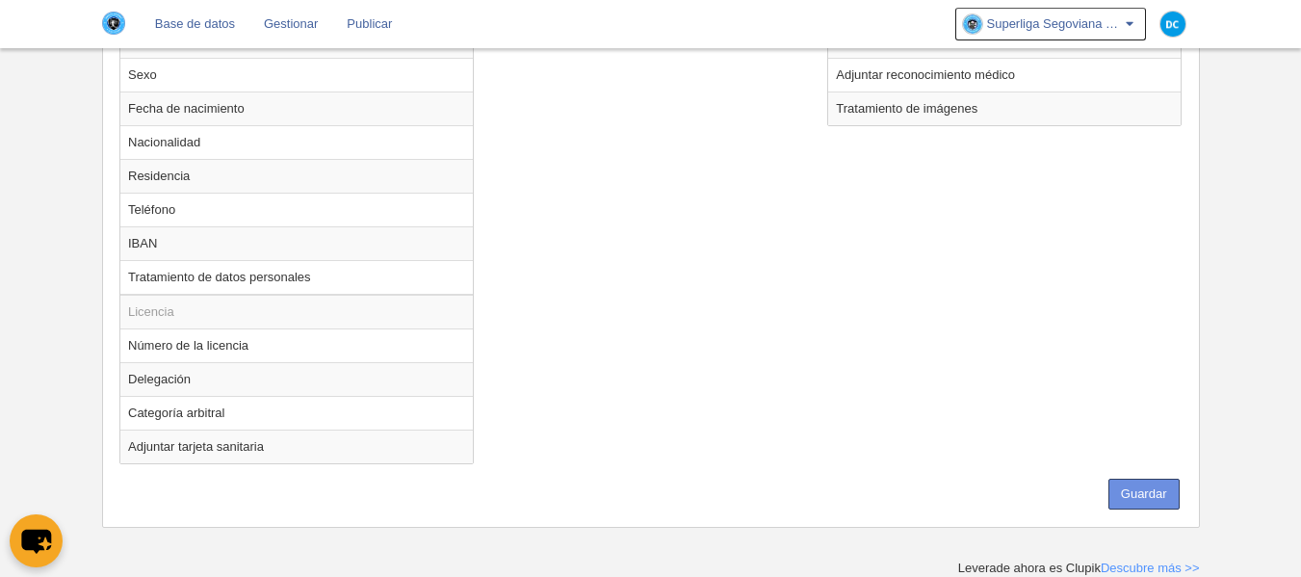
click at [1159, 488] on button "Guardar" at bounding box center [1144, 494] width 71 height 31
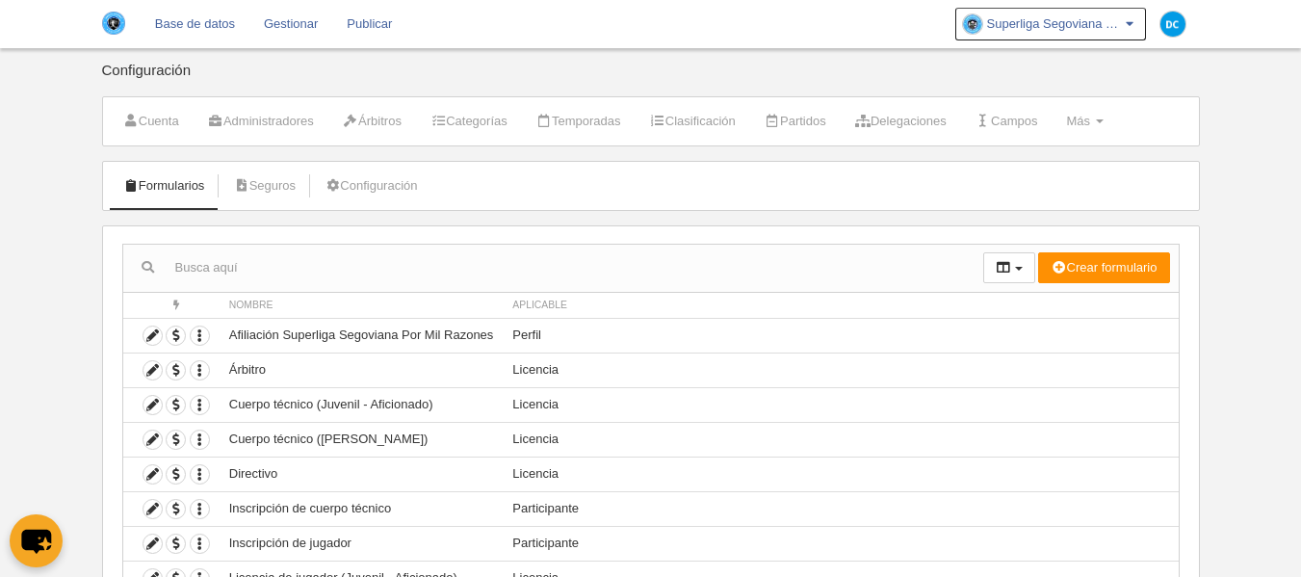
click at [194, 34] on link "Base de datos" at bounding box center [195, 24] width 109 height 48
